Goal: Task Accomplishment & Management: Complete application form

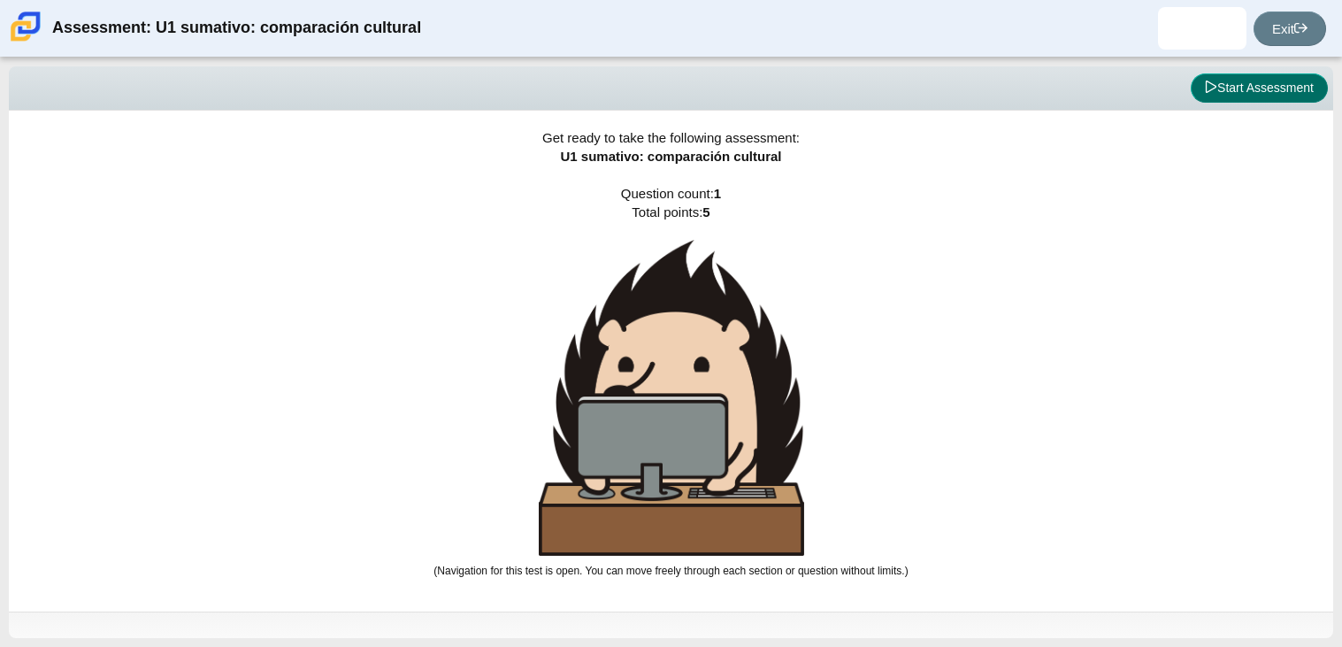
click at [1275, 85] on button "Start Assessment" at bounding box center [1259, 88] width 137 height 30
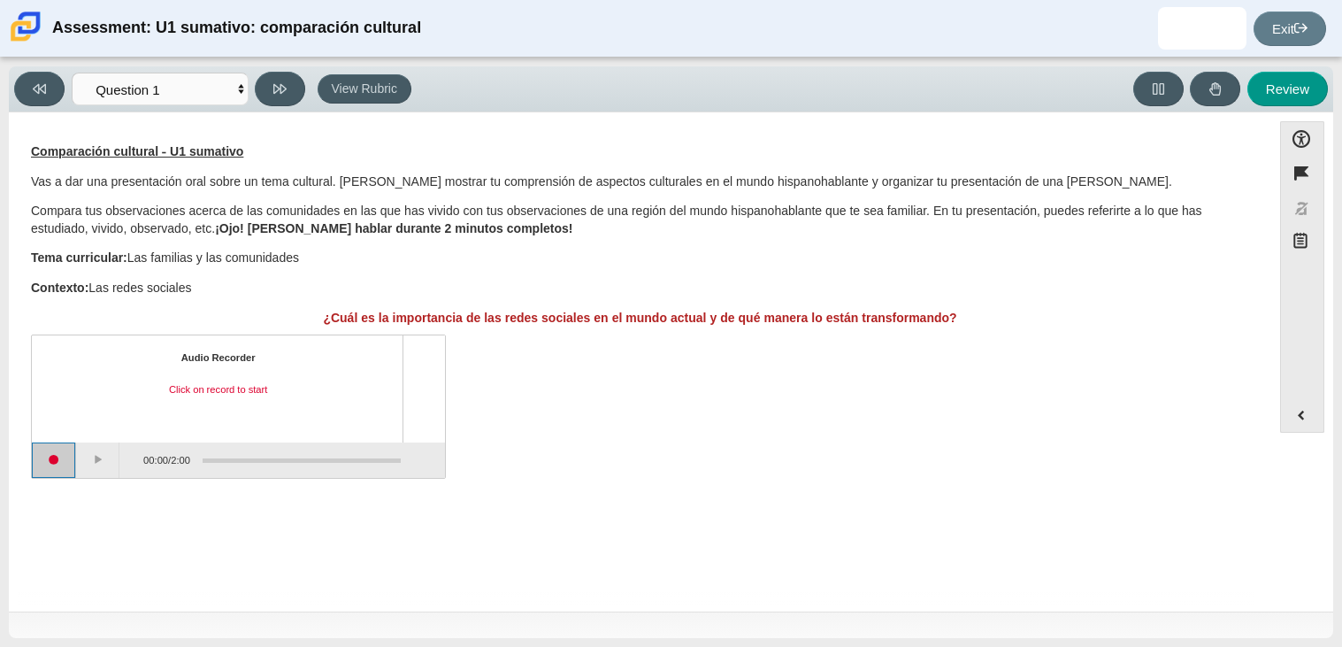
click at [60, 452] on button "Start recording" at bounding box center [54, 459] width 44 height 35
click at [106, 451] on button "Pause" at bounding box center [98, 459] width 44 height 35
click at [60, 462] on button "Stop recording" at bounding box center [54, 459] width 44 height 35
click at [105, 467] on button "Play" at bounding box center [98, 459] width 44 height 35
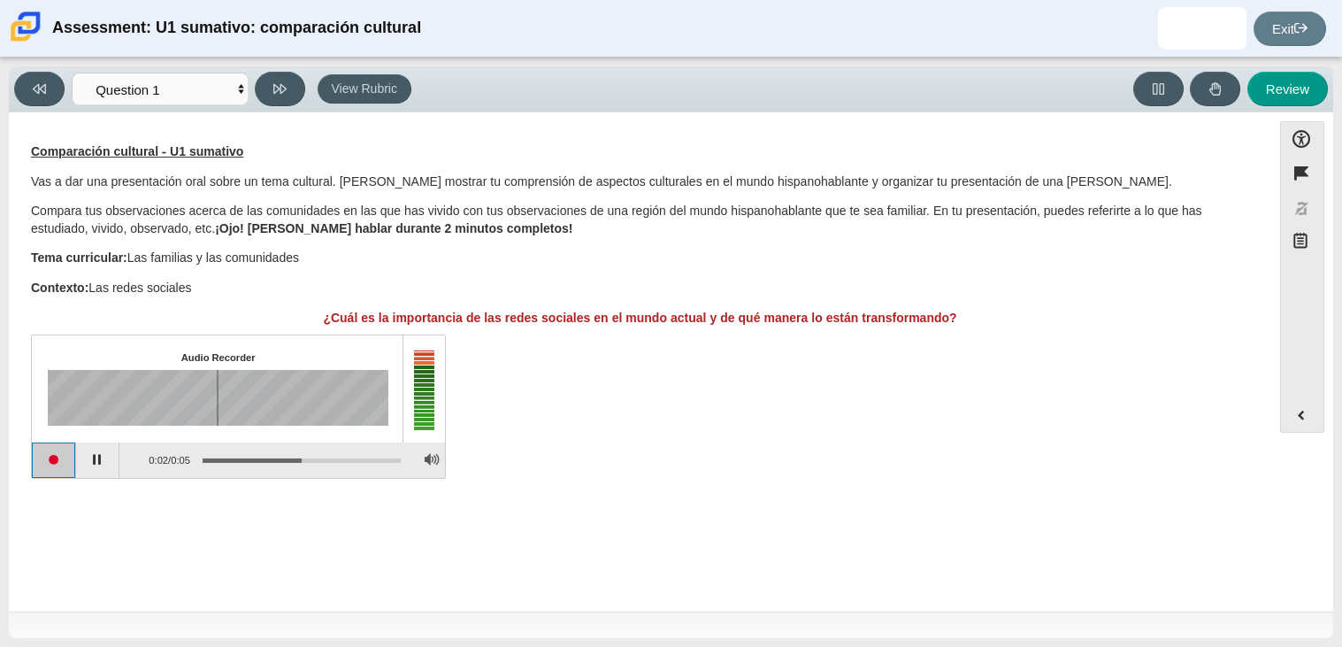
click at [67, 460] on button "Start recording" at bounding box center [54, 459] width 44 height 35
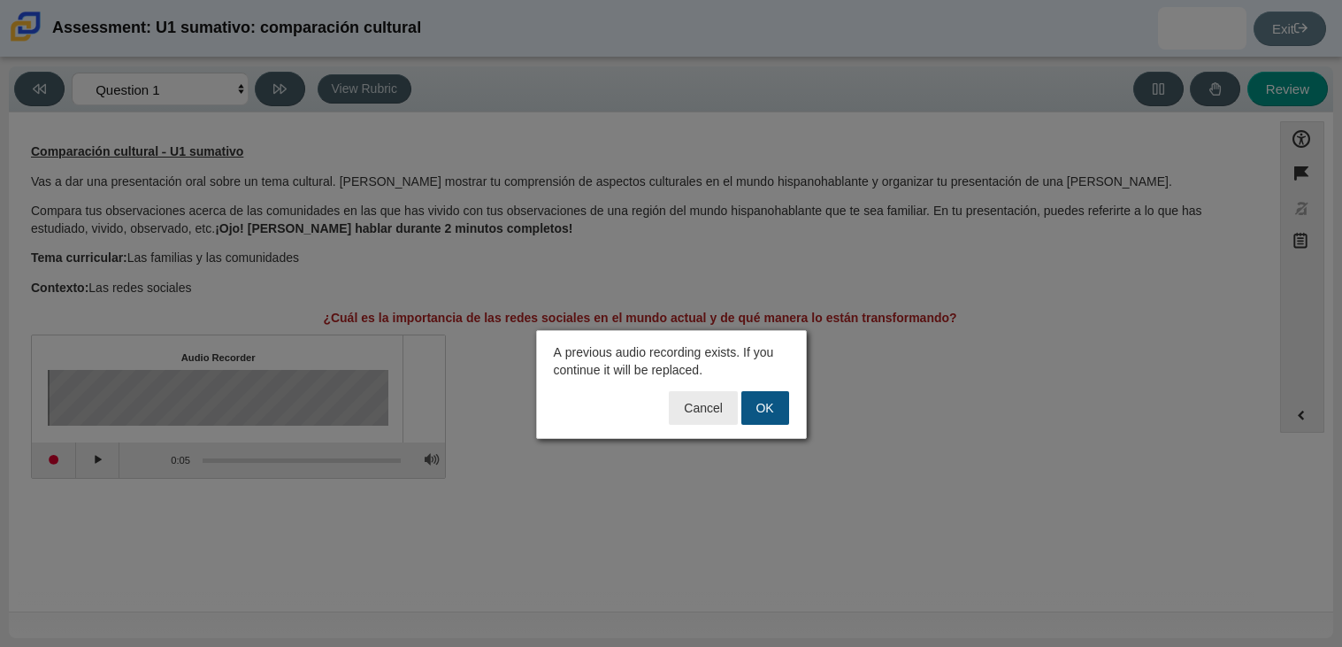
click at [778, 404] on button "OK" at bounding box center [765, 408] width 48 height 34
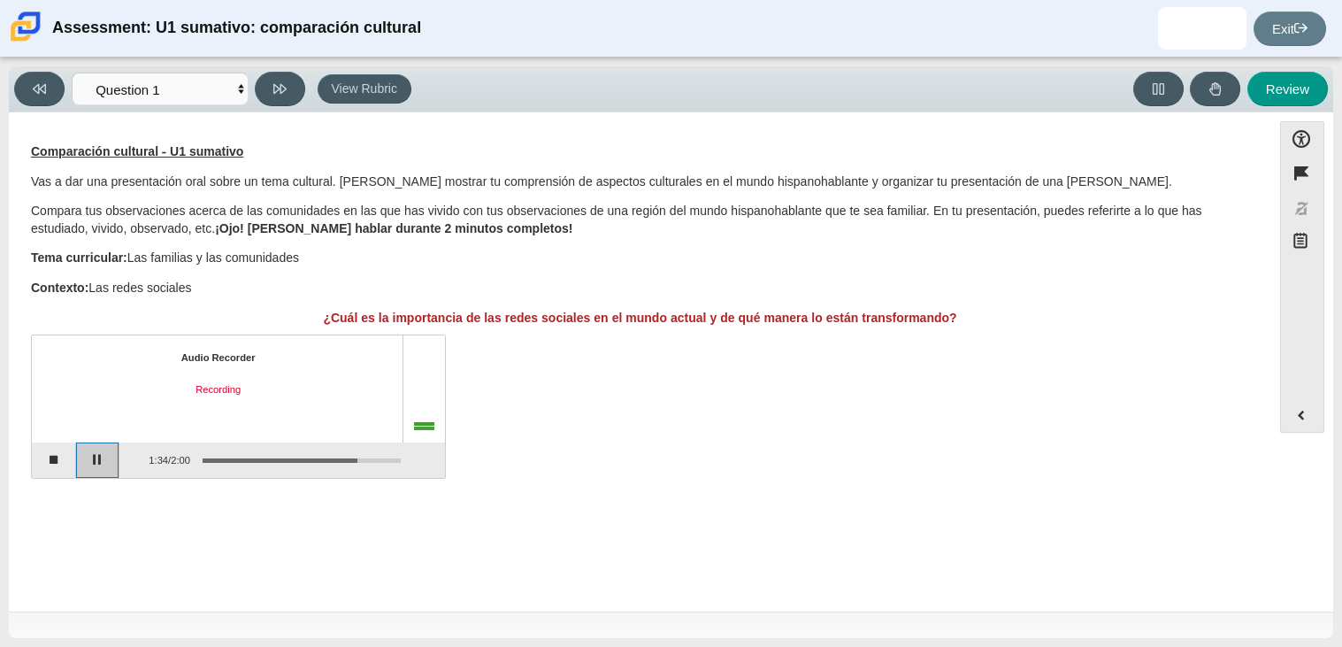
click at [88, 450] on button "Pause" at bounding box center [98, 459] width 44 height 35
click at [1301, 86] on button "Review" at bounding box center [1288, 89] width 81 height 35
select select "review"
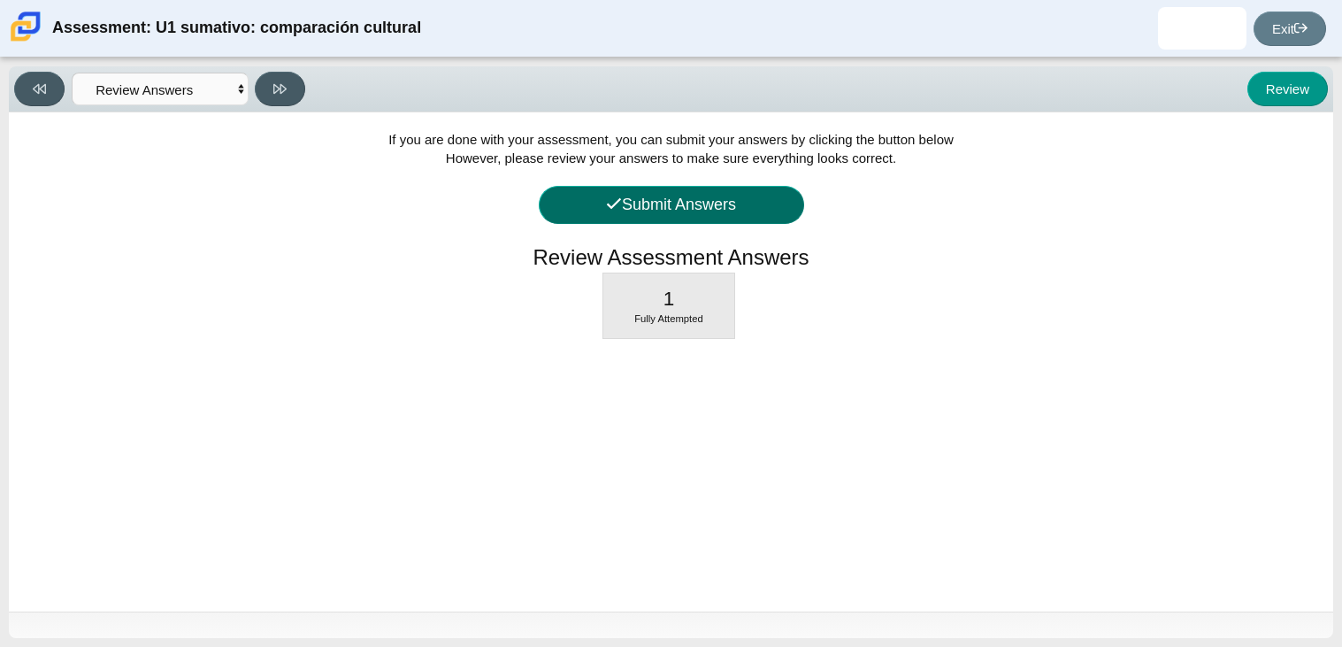
click at [770, 202] on button "Submit Answers" at bounding box center [671, 205] width 265 height 38
